Goal: Information Seeking & Learning: Learn about a topic

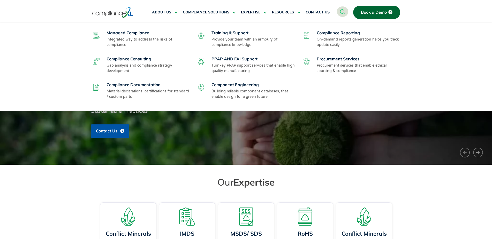
click at [130, 36] on div "Managed Compliance Integrated way to address the risks of compliance" at bounding box center [149, 38] width 85 height 17
click at [133, 33] on link "Managed Compliance" at bounding box center [128, 32] width 43 height 5
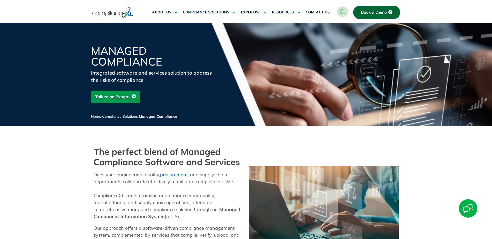
click at [365, 16] on link "Book a Demo" at bounding box center [376, 12] width 47 height 13
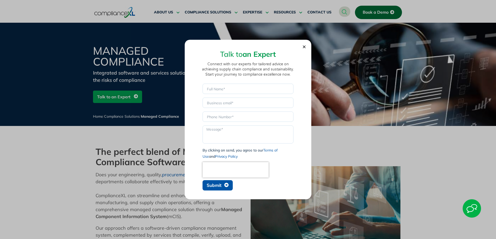
click at [304, 45] on icon "Close" at bounding box center [304, 47] width 4 height 4
